Goal: Task Accomplishment & Management: Manage account settings

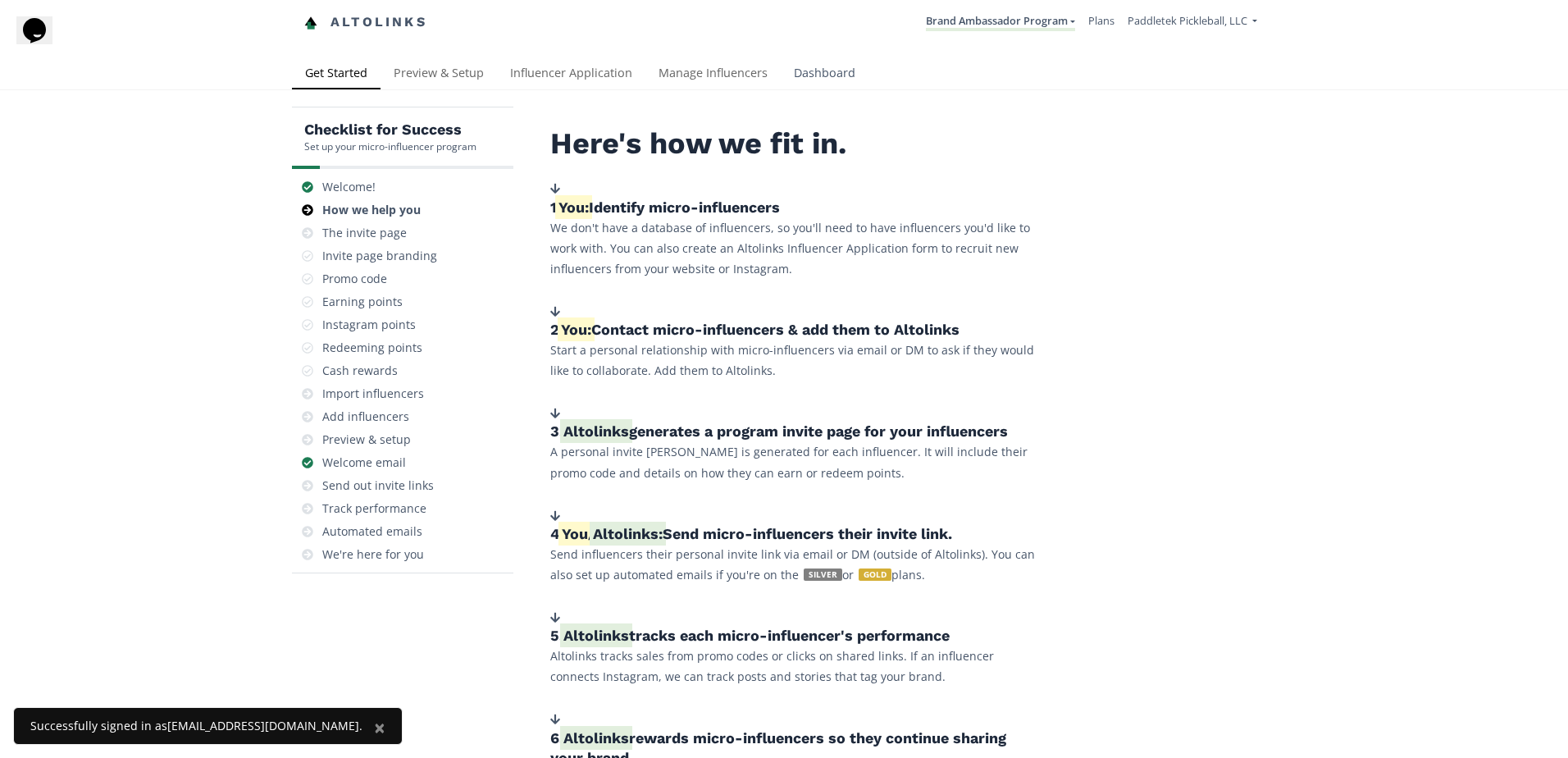
click at [802, 62] on link "Dashboard" at bounding box center [825, 74] width 88 height 33
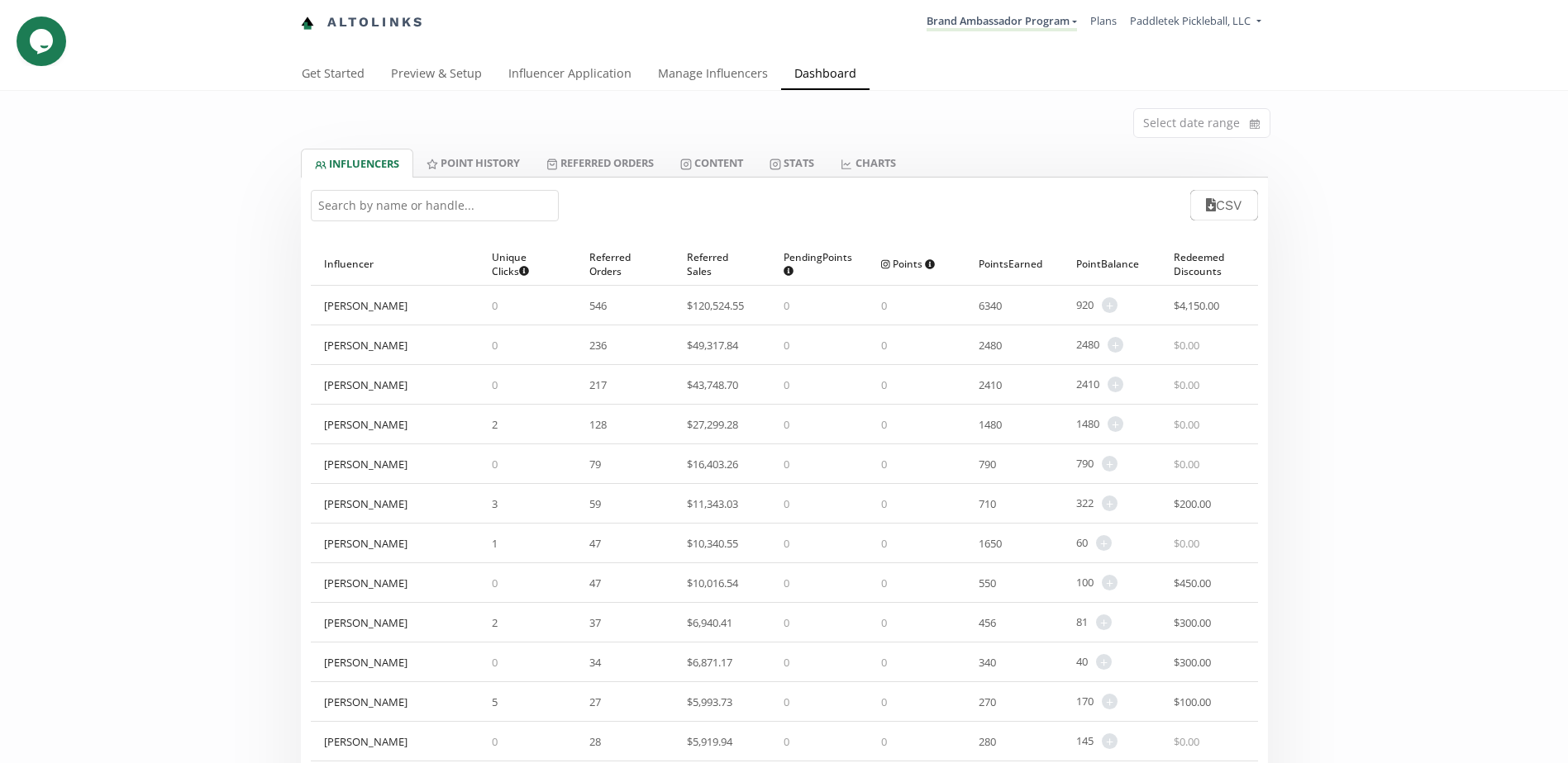
click at [372, 212] on input "text" at bounding box center [434, 205] width 248 height 31
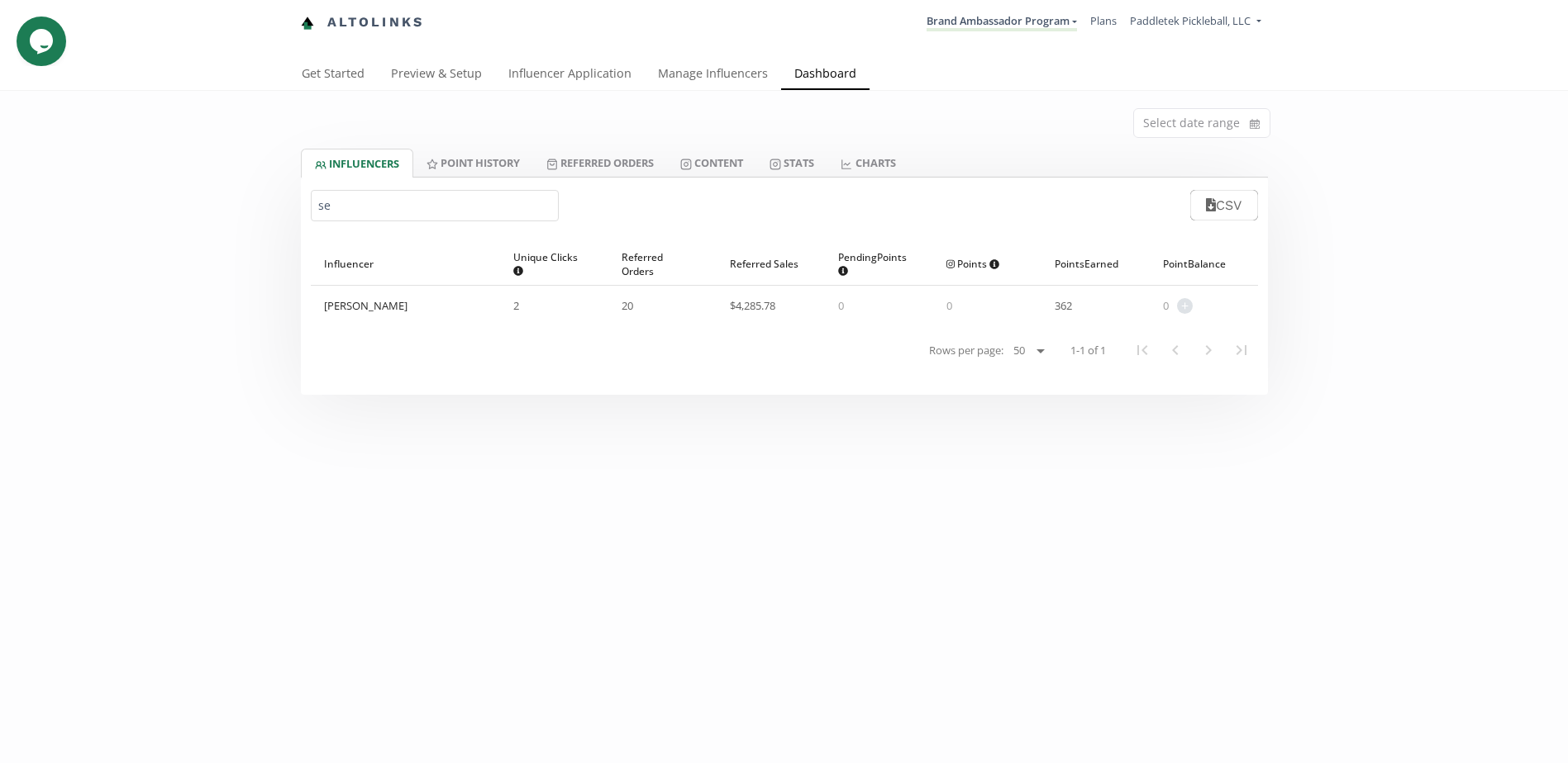
type input "s"
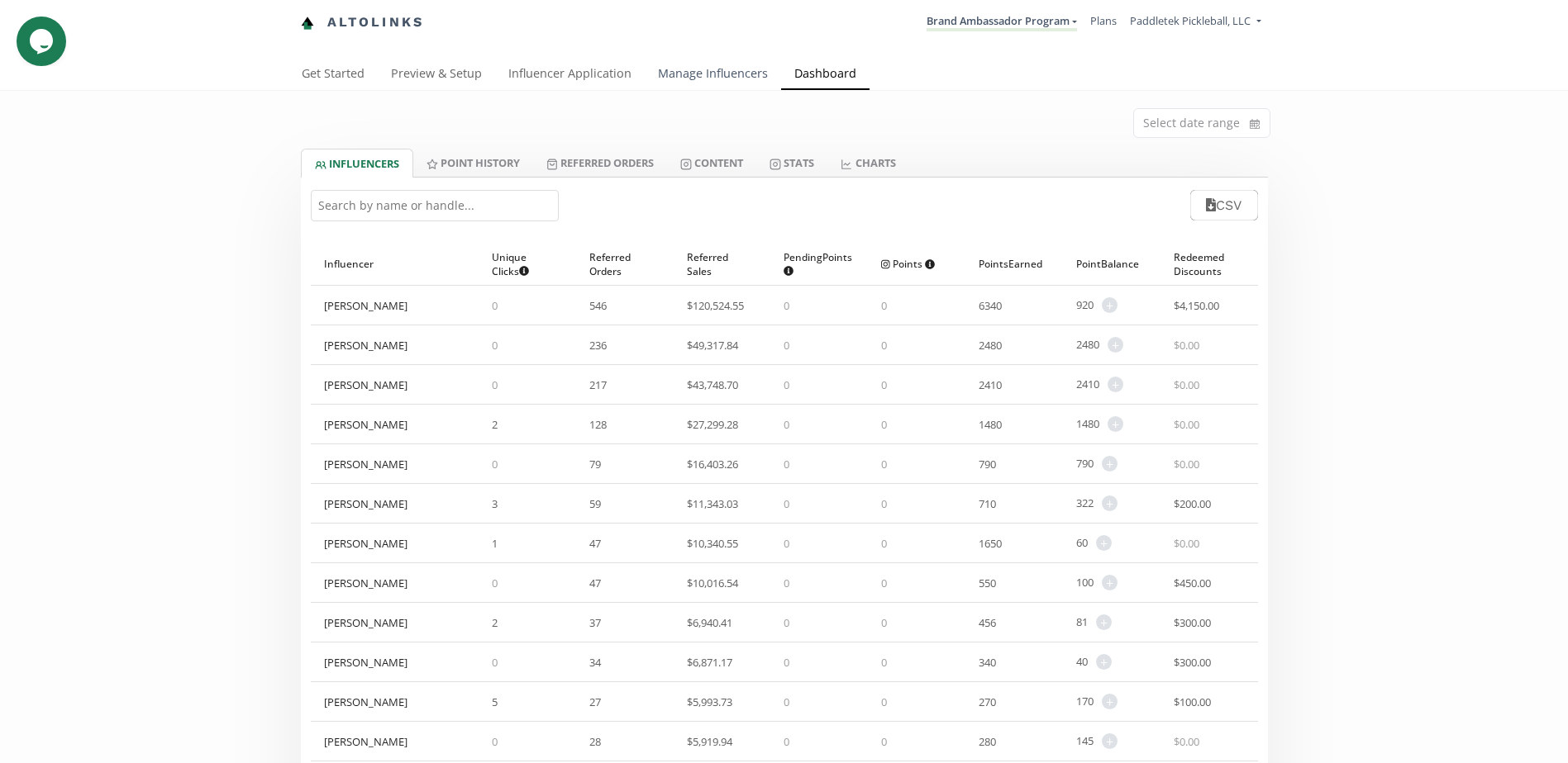
click at [704, 74] on link "Manage Influencers" at bounding box center [713, 74] width 136 height 33
